Goal: Transaction & Acquisition: Purchase product/service

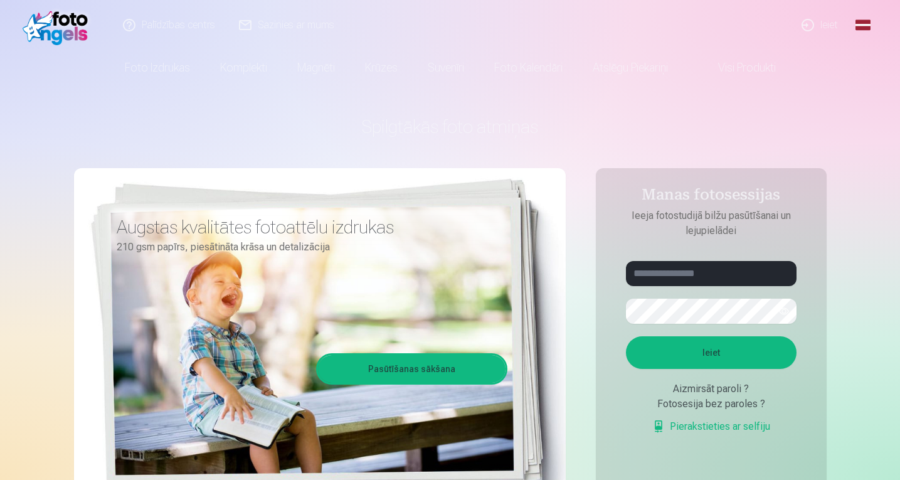
click at [868, 28] on link "Global" at bounding box center [862, 25] width 25 height 50
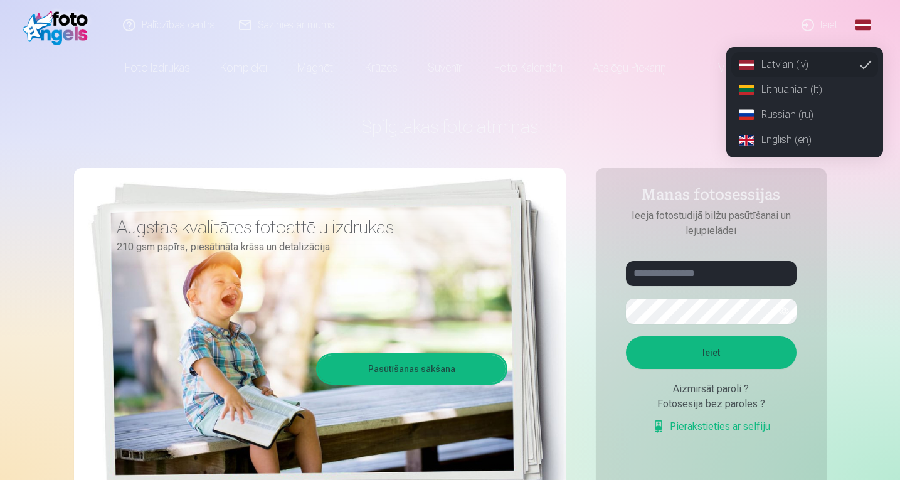
click at [792, 138] on link "English (en)" at bounding box center [804, 139] width 147 height 25
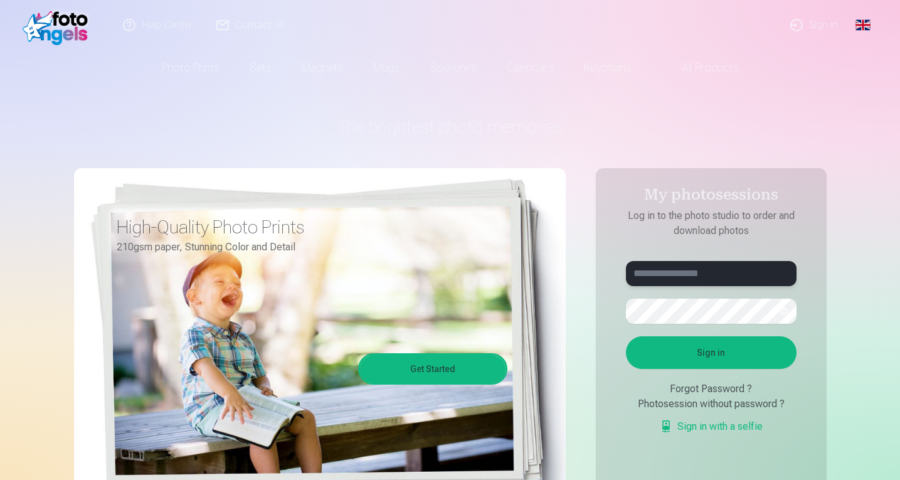
click at [722, 274] on input "text" at bounding box center [711, 273] width 171 height 25
type input "**********"
click at [785, 312] on button "button" at bounding box center [784, 311] width 24 height 24
click at [772, 341] on button "Sign in" at bounding box center [711, 352] width 171 height 33
click at [708, 355] on button "Sign in" at bounding box center [711, 352] width 171 height 33
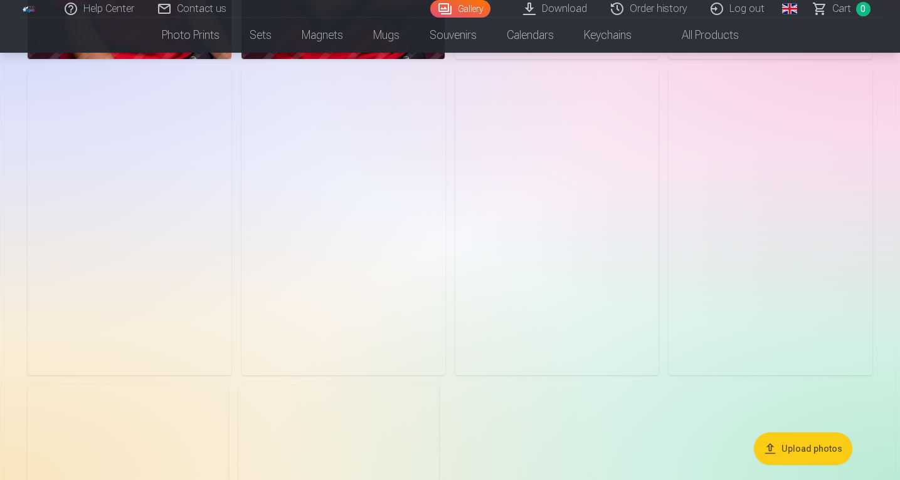
scroll to position [779, 0]
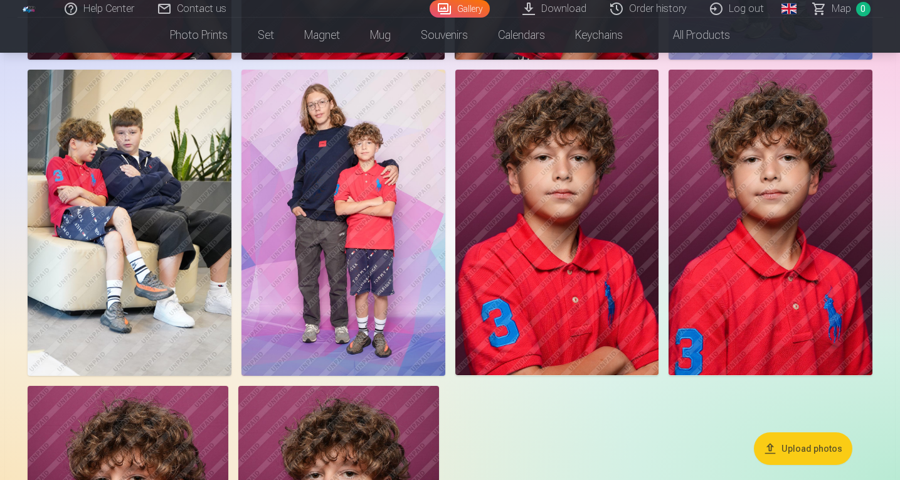
click at [159, 270] on img at bounding box center [130, 222] width 204 height 305
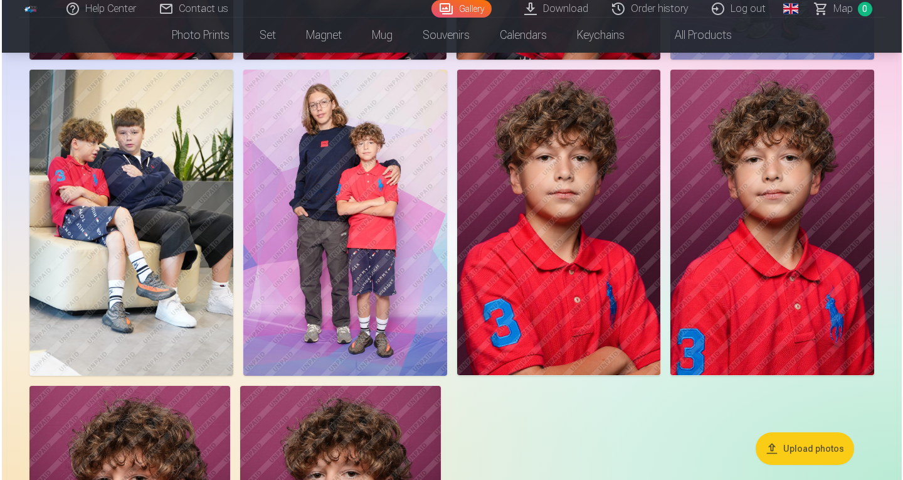
scroll to position [781, 0]
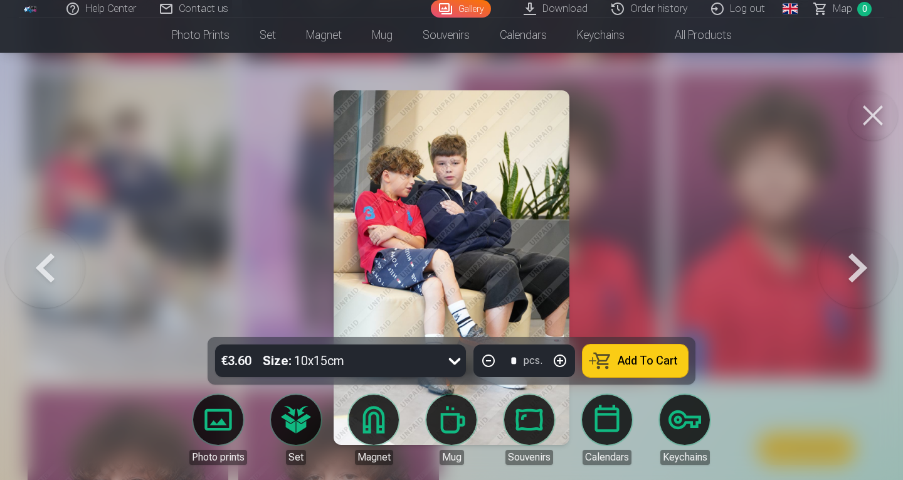
click at [876, 110] on button at bounding box center [873, 115] width 50 height 50
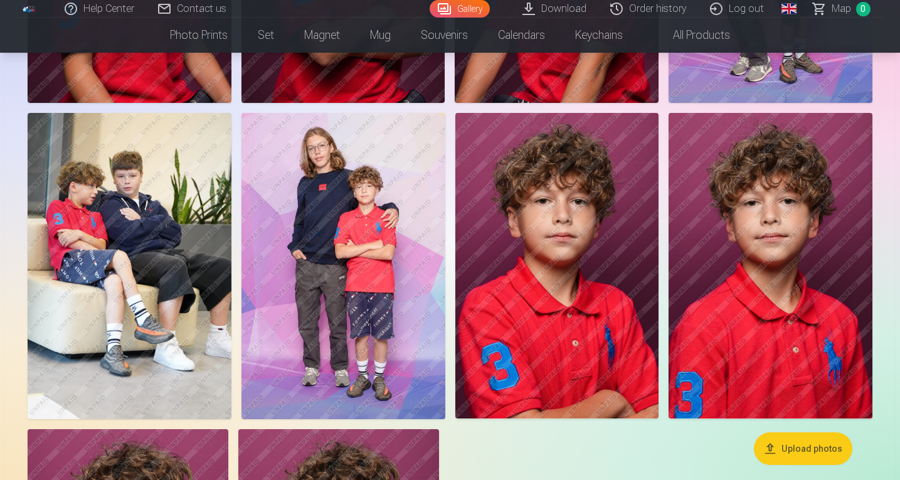
scroll to position [735, 0]
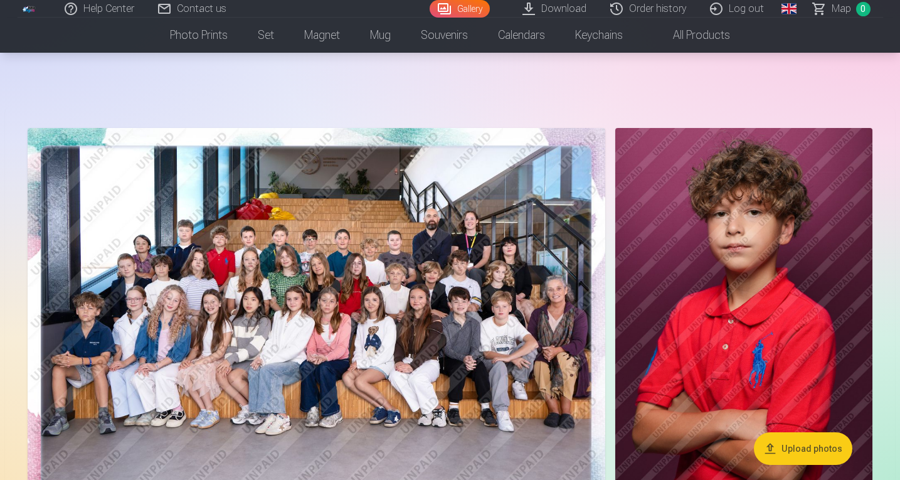
scroll to position [0, 0]
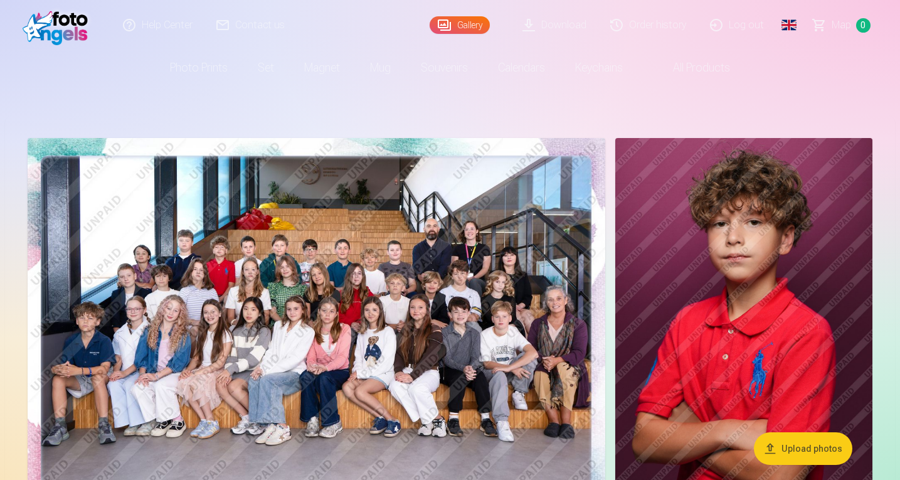
click at [494, 267] on img at bounding box center [316, 331] width 577 height 386
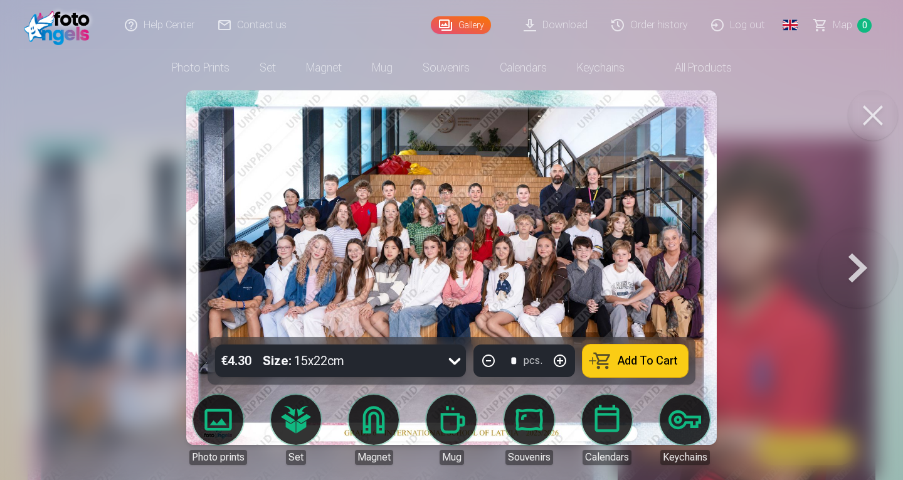
click at [456, 248] on img at bounding box center [451, 267] width 531 height 354
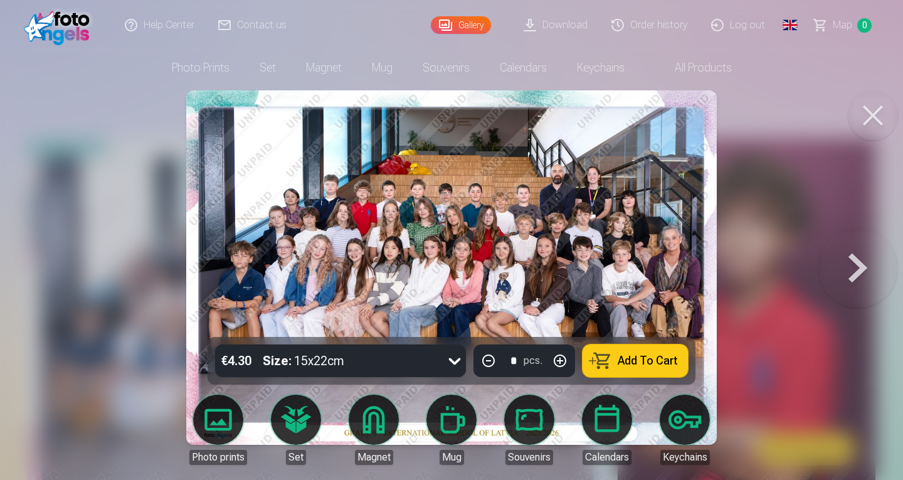
click at [456, 248] on img at bounding box center [451, 267] width 531 height 354
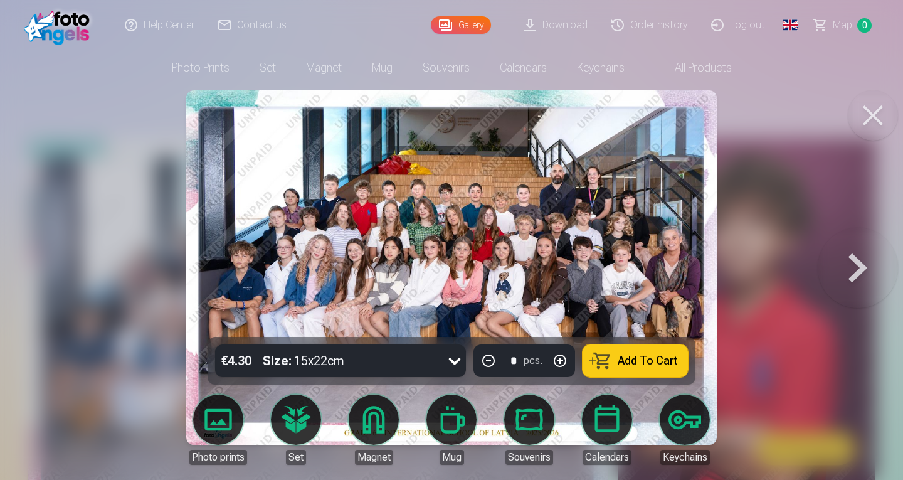
click at [456, 248] on img at bounding box center [451, 267] width 531 height 354
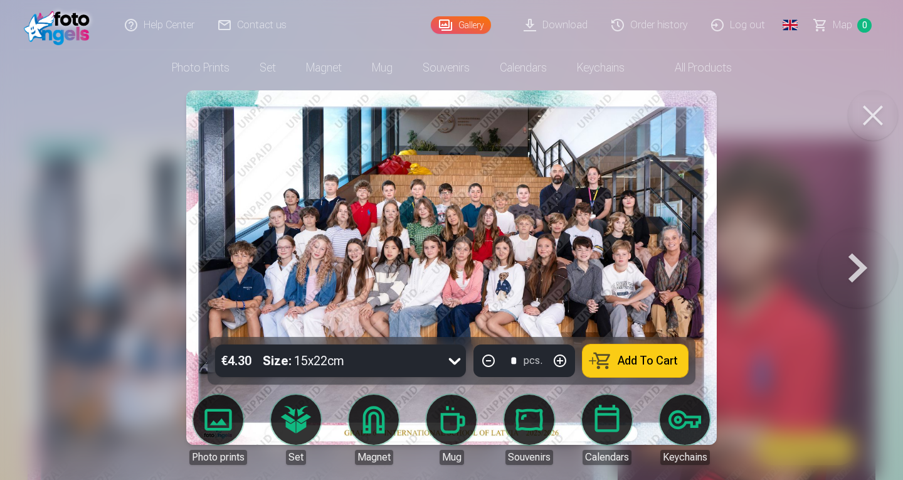
drag, startPoint x: 456, startPoint y: 248, endPoint x: 463, endPoint y: 266, distance: 19.4
click at [463, 266] on img at bounding box center [451, 267] width 531 height 354
drag, startPoint x: 463, startPoint y: 266, endPoint x: 579, endPoint y: 204, distance: 131.3
click at [579, 204] on img at bounding box center [451, 267] width 531 height 354
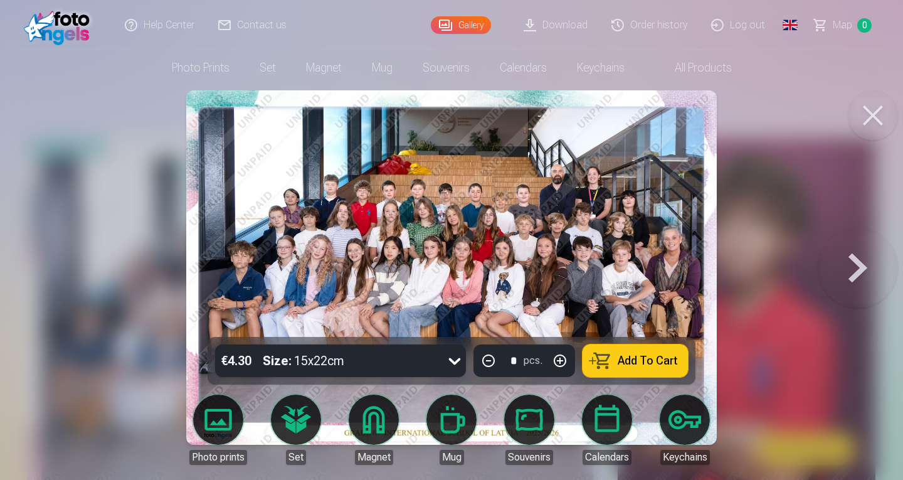
click at [658, 344] on div "€4.30 Size : 15x22cm * pcs. Add To Cart" at bounding box center [452, 361] width 488 height 48
click at [871, 129] on button at bounding box center [873, 115] width 50 height 50
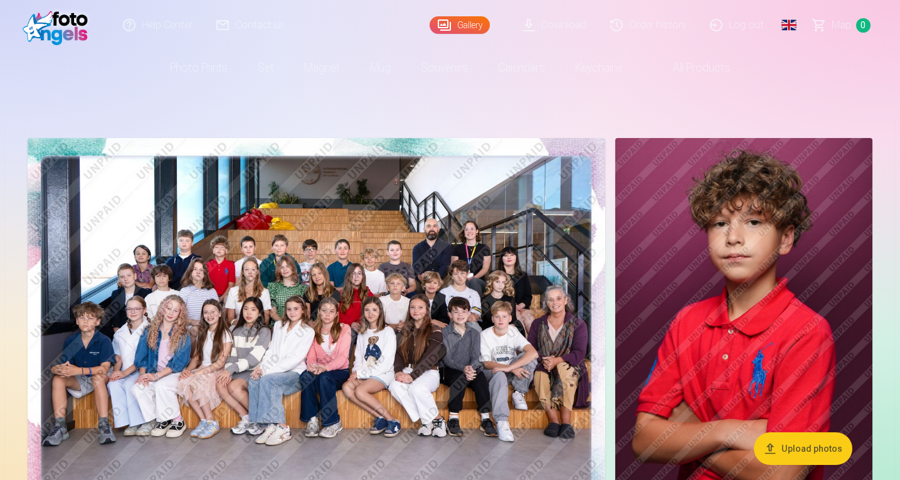
click at [423, 421] on img at bounding box center [316, 331] width 577 height 386
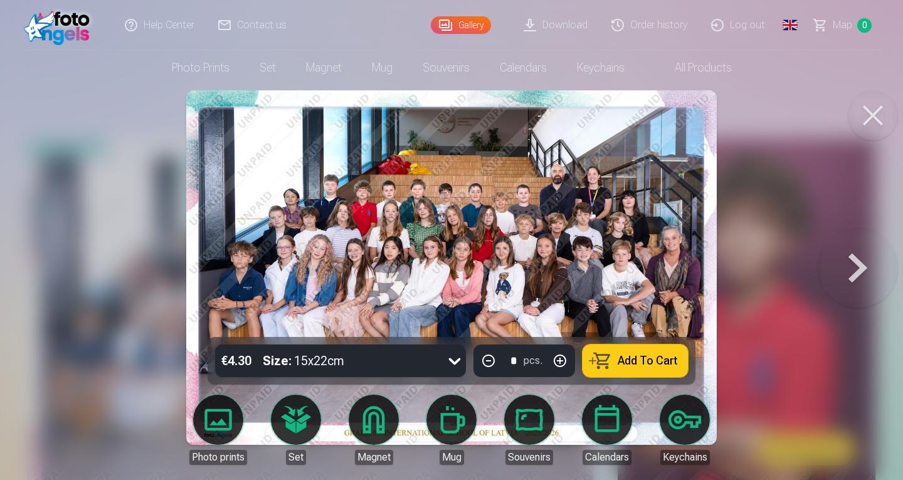
click at [608, 359] on button "Add To Cart" at bounding box center [634, 360] width 105 height 33
click at [868, 115] on button at bounding box center [873, 115] width 50 height 50
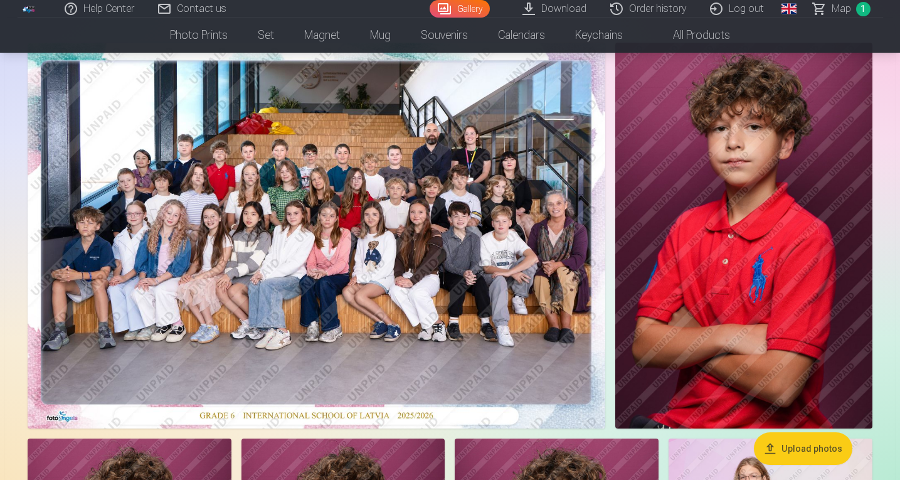
scroll to position [96, 0]
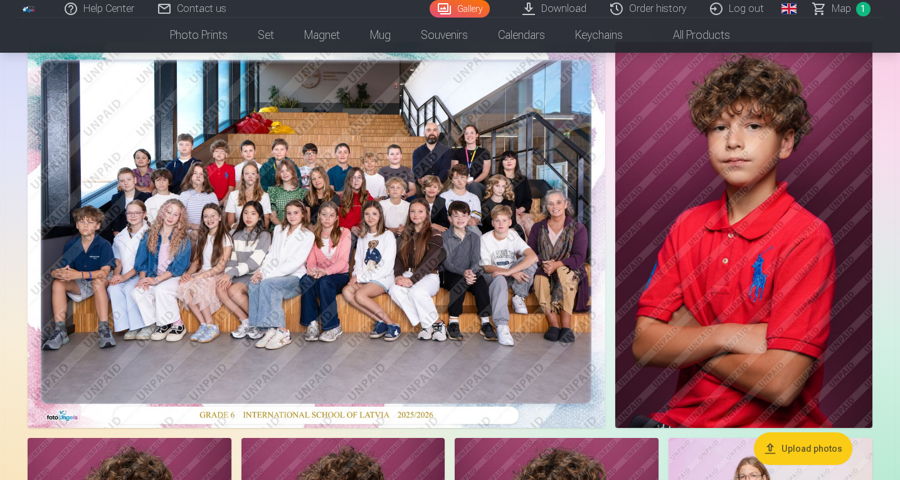
click at [677, 273] on img at bounding box center [743, 235] width 257 height 386
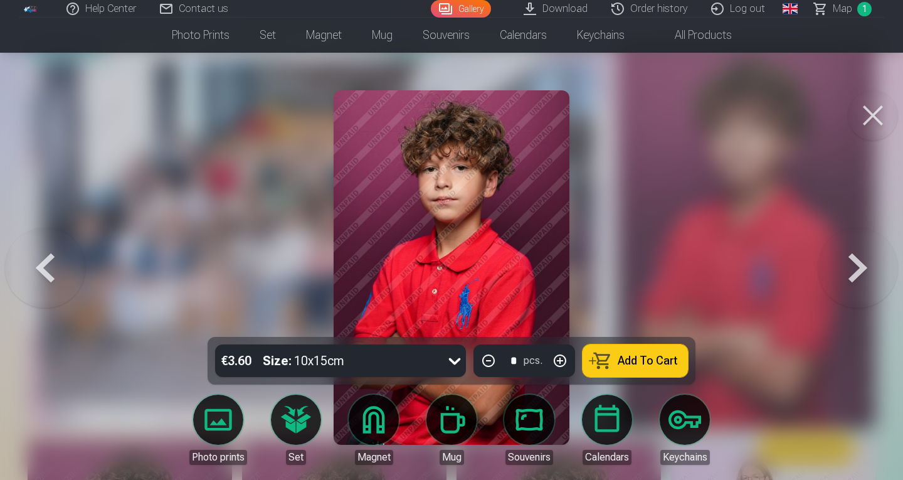
click at [664, 349] on button "Add To Cart" at bounding box center [634, 360] width 105 height 33
click at [878, 102] on button at bounding box center [873, 115] width 50 height 50
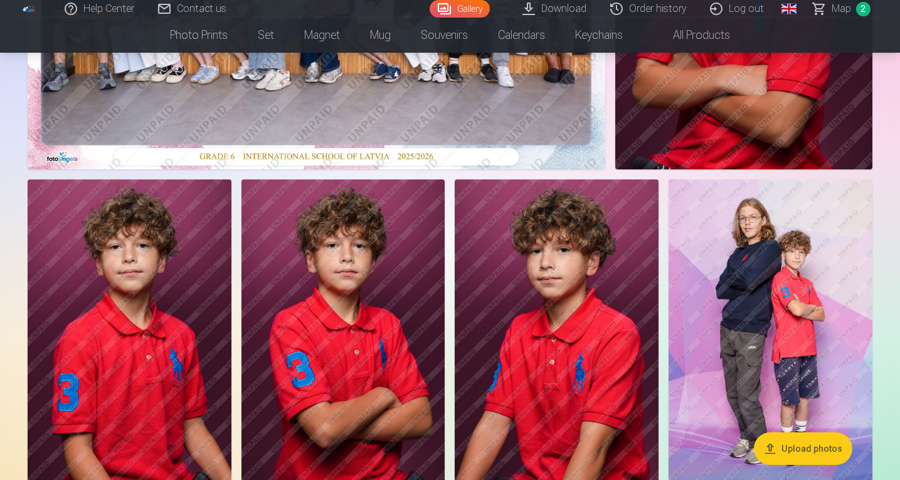
scroll to position [355, 0]
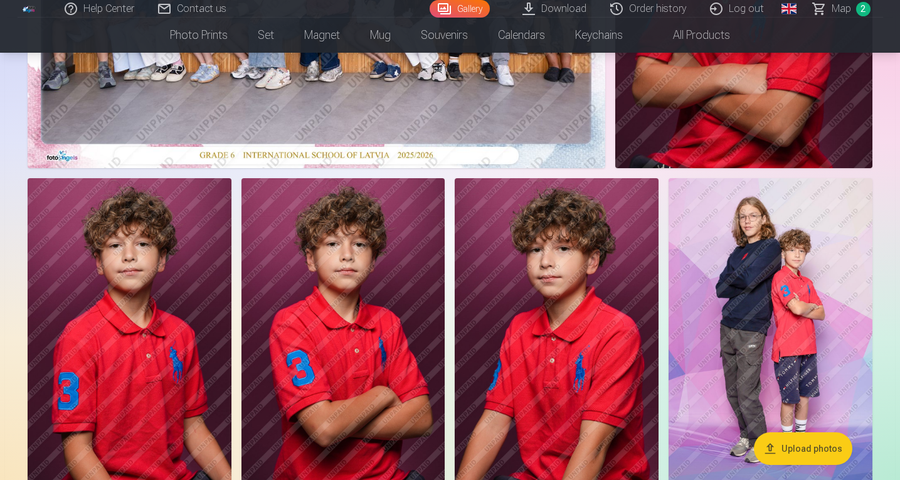
click at [765, 256] on img at bounding box center [770, 330] width 204 height 305
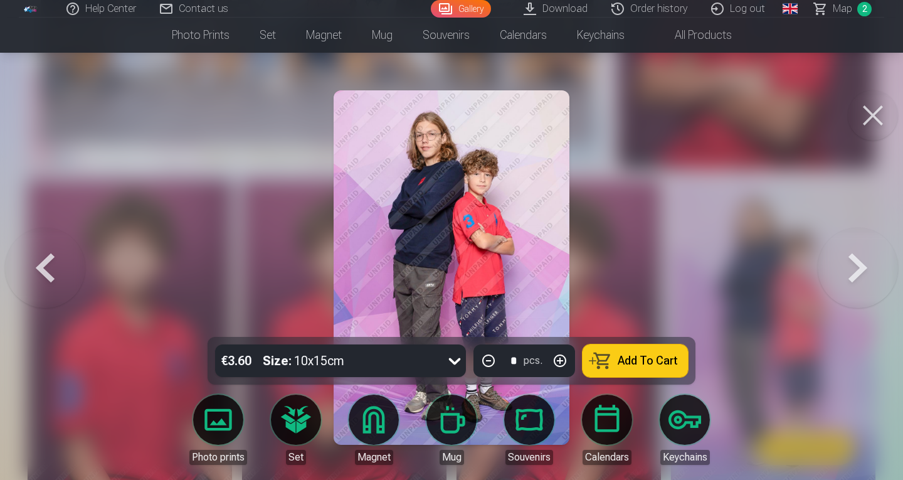
click at [593, 352] on button "Add To Cart" at bounding box center [634, 360] width 105 height 33
click at [862, 117] on button at bounding box center [873, 115] width 50 height 50
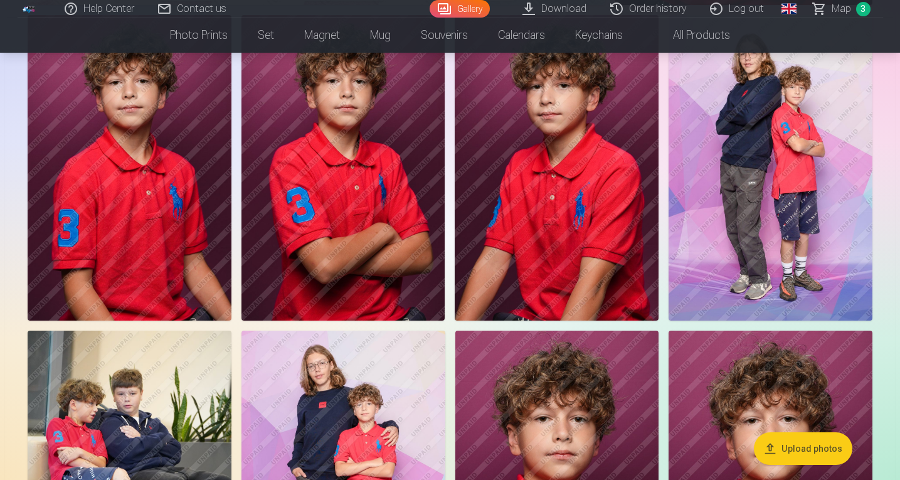
scroll to position [556, 0]
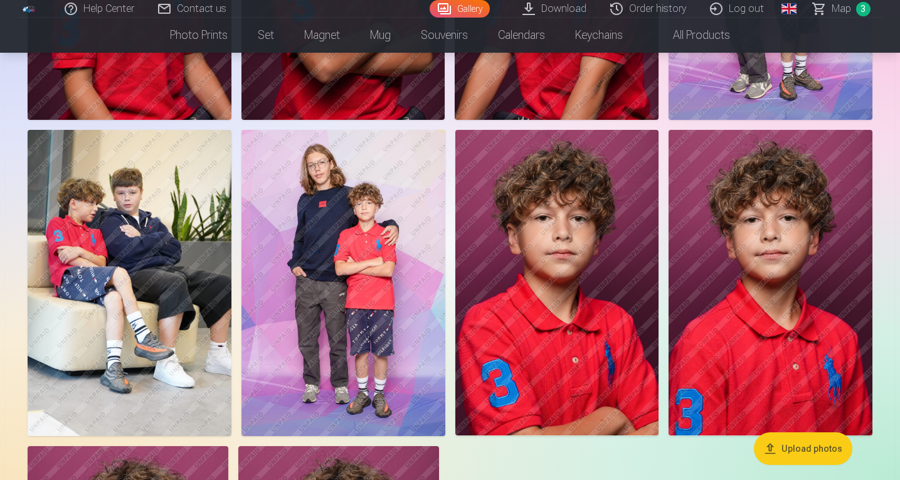
click at [513, 261] on img at bounding box center [557, 282] width 204 height 305
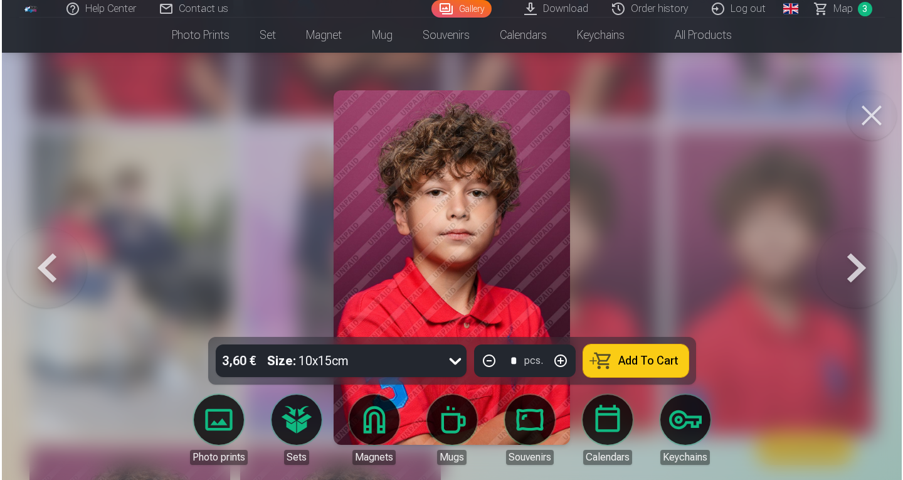
scroll to position [720, 0]
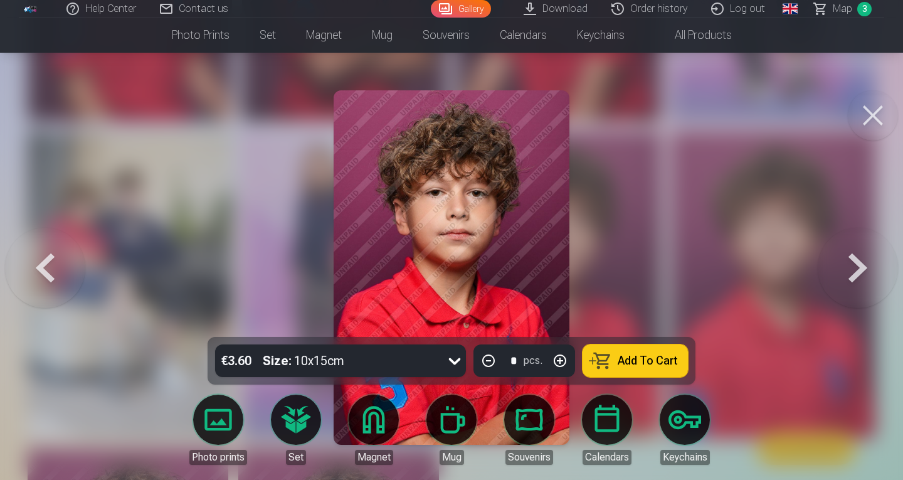
click at [613, 352] on button "Add To Cart" at bounding box center [634, 360] width 105 height 33
click at [855, 106] on button at bounding box center [873, 115] width 50 height 50
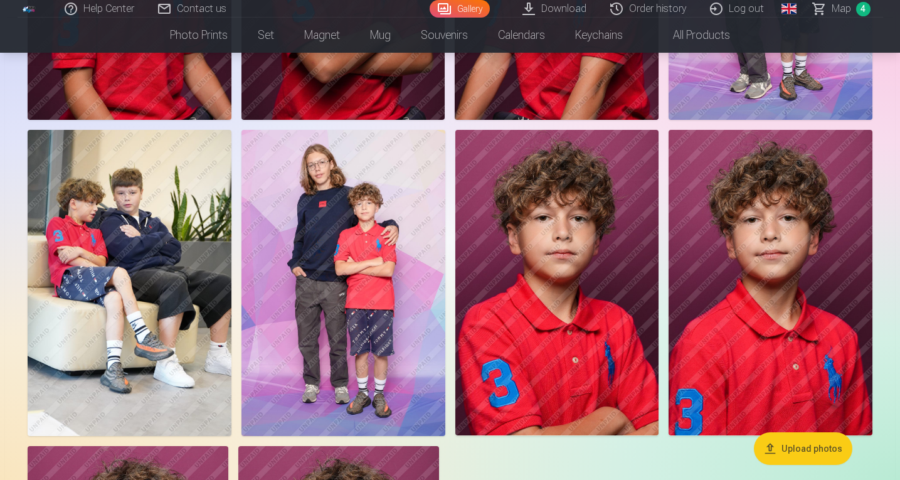
scroll to position [816, 0]
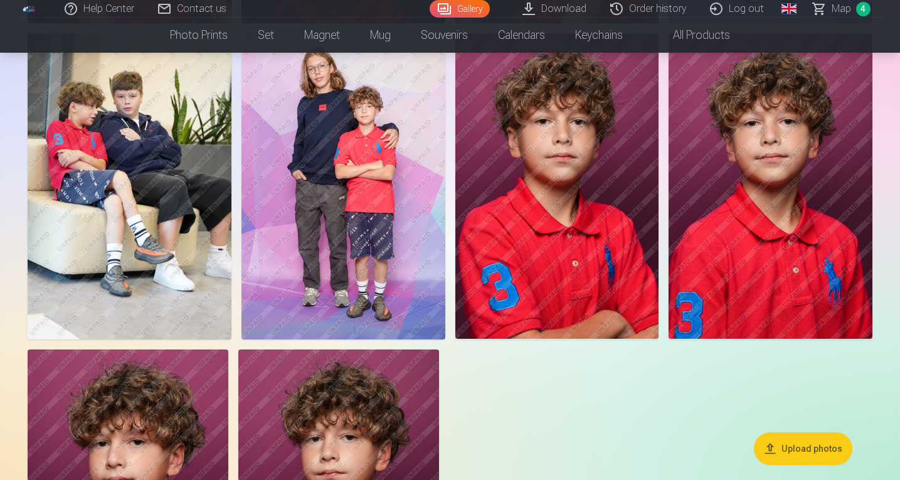
click at [115, 189] on img at bounding box center [130, 185] width 204 height 305
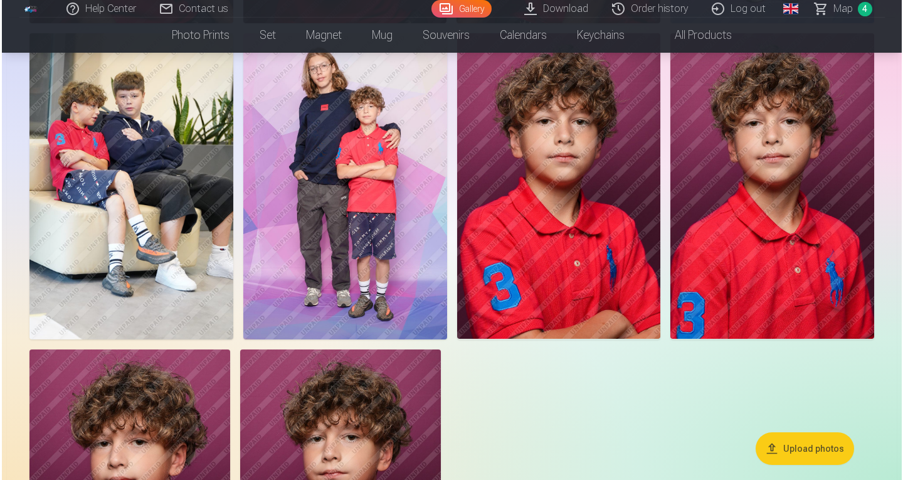
scroll to position [817, 0]
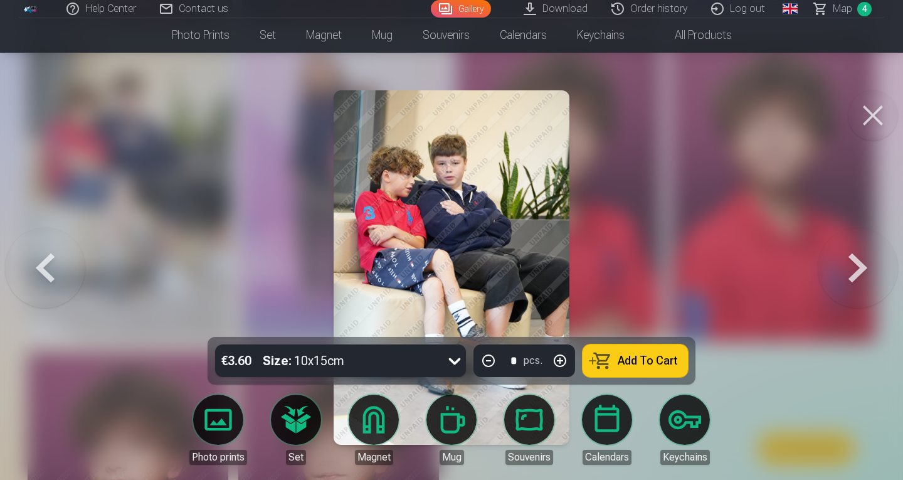
click at [641, 362] on font "Add To Cart" at bounding box center [648, 360] width 60 height 13
click at [884, 110] on button at bounding box center [873, 115] width 50 height 50
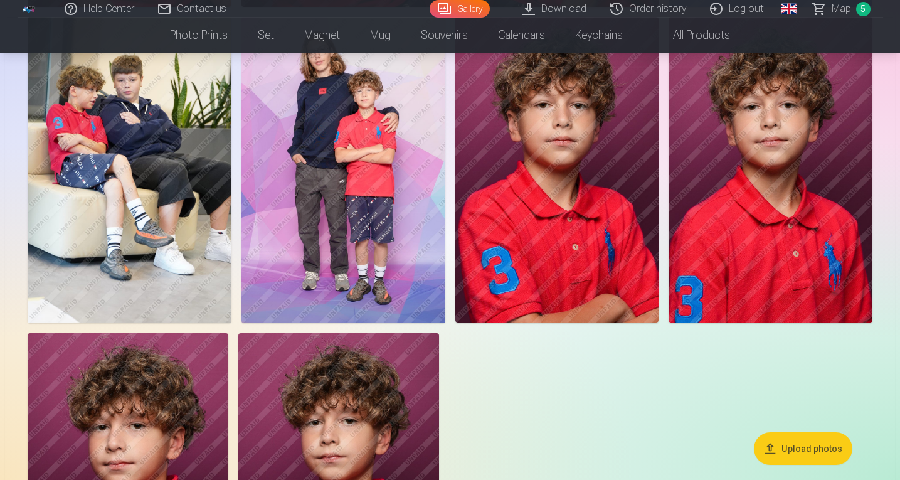
click at [391, 295] on img at bounding box center [343, 169] width 204 height 305
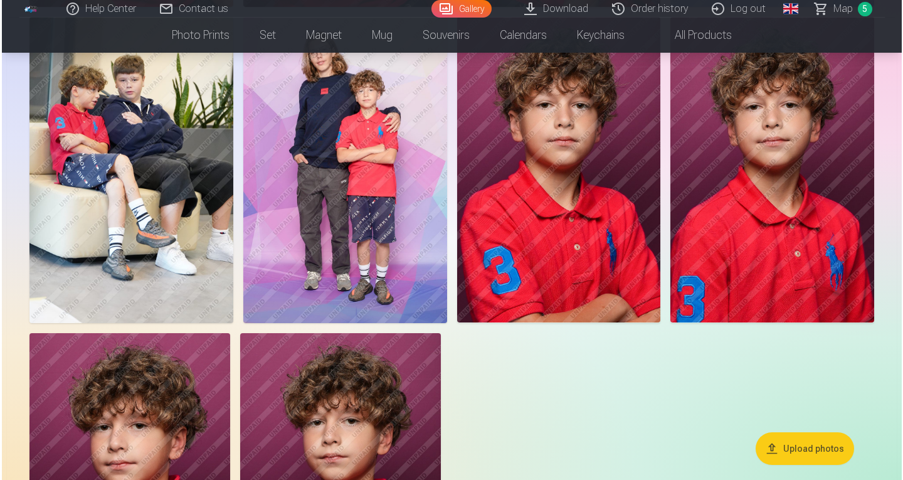
scroll to position [833, 0]
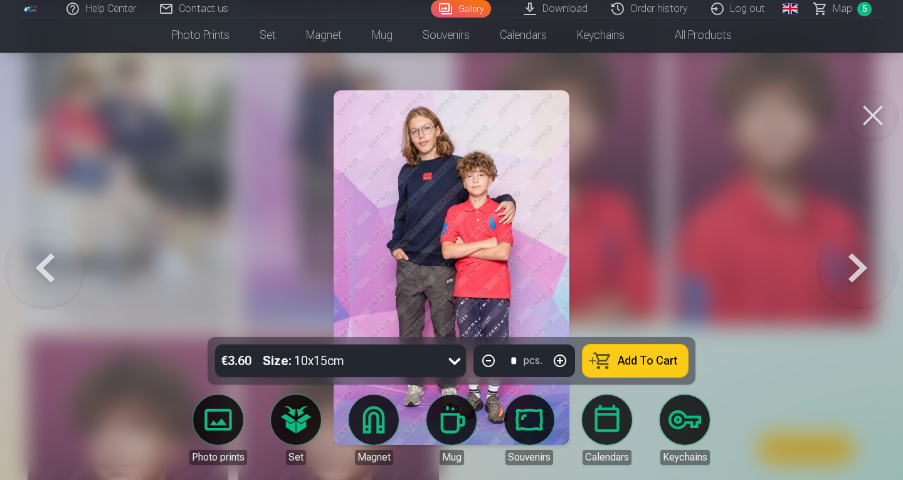
click at [621, 354] on font "Add To Cart" at bounding box center [648, 360] width 60 height 13
click at [862, 112] on button at bounding box center [873, 115] width 50 height 50
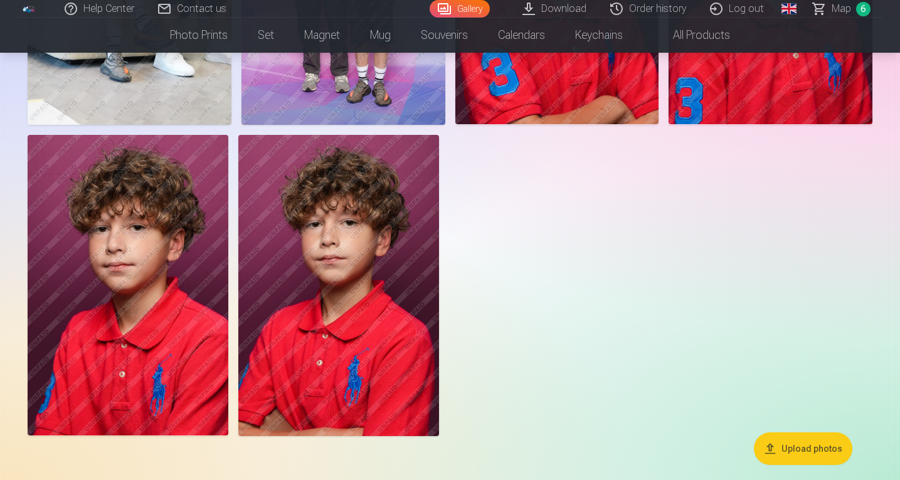
click at [168, 268] on img at bounding box center [128, 285] width 201 height 301
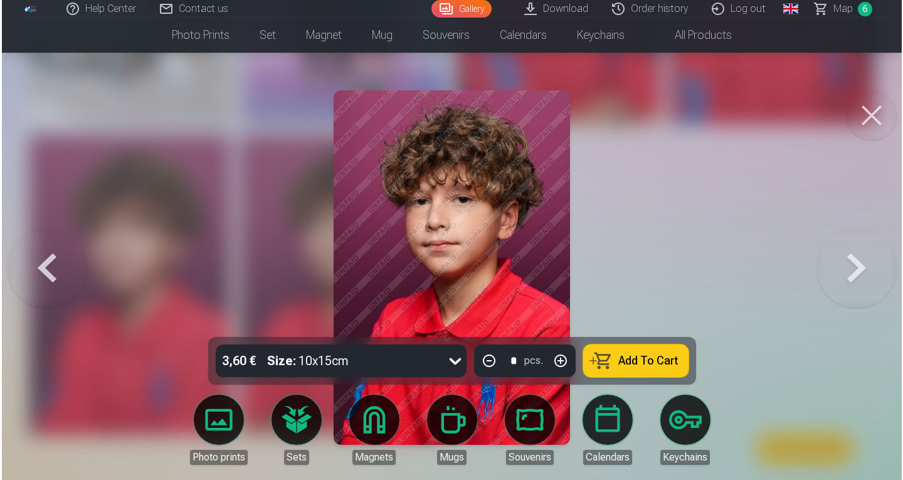
scroll to position [1033, 0]
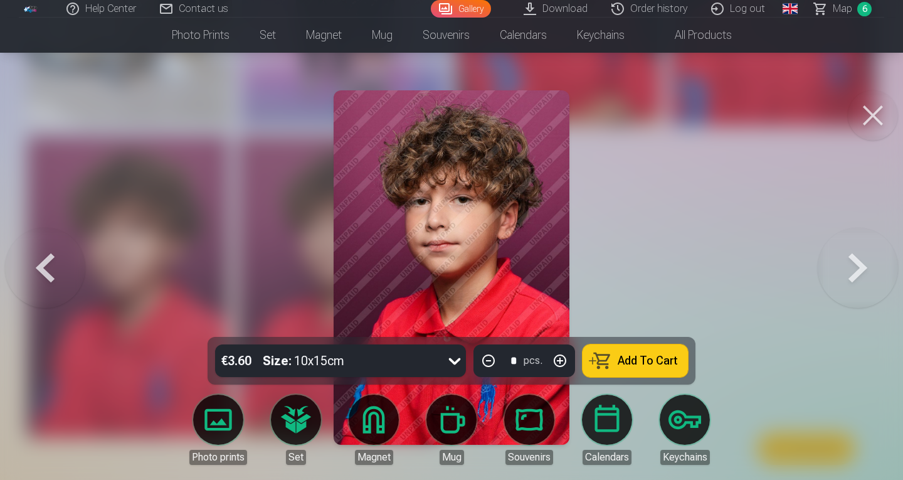
click at [643, 349] on button "Add To Cart" at bounding box center [634, 360] width 105 height 33
click at [821, 11] on link "Map 7" at bounding box center [843, 9] width 82 height 18
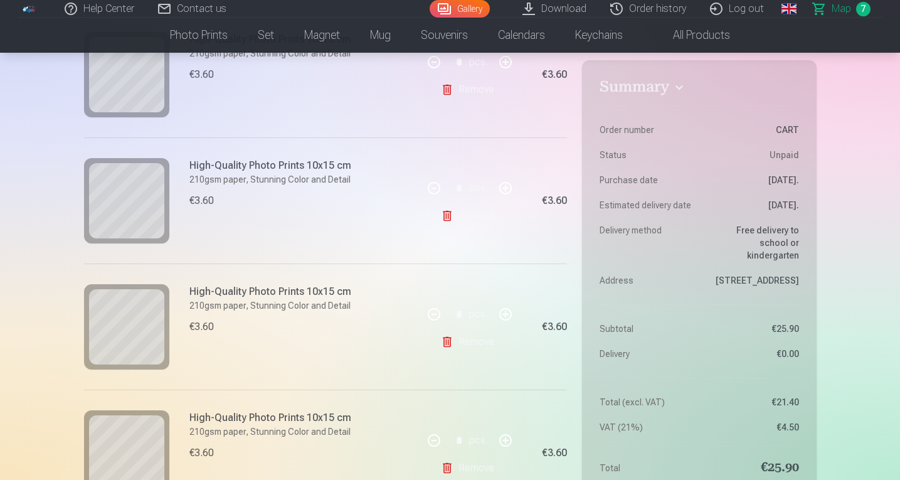
scroll to position [676, 0]
